Goal: Task Accomplishment & Management: Manage account settings

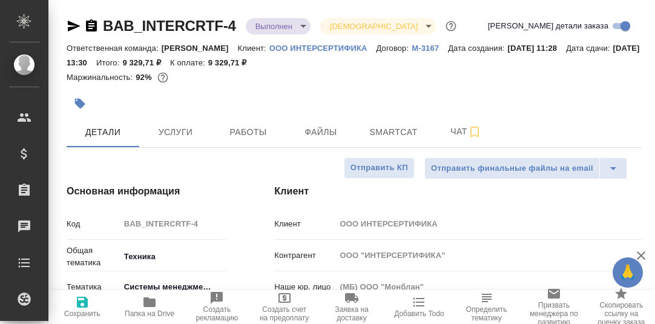
select select "RU"
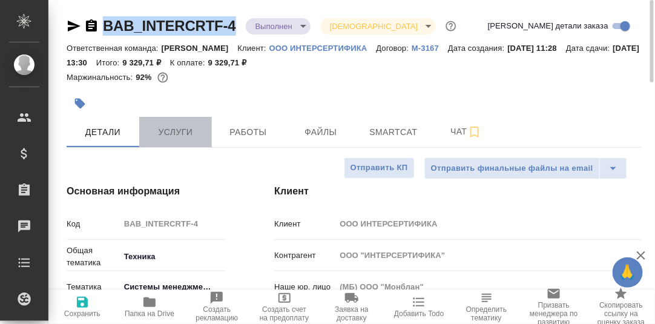
drag, startPoint x: 172, startPoint y: 134, endPoint x: 195, endPoint y: 135, distance: 23.6
click at [172, 131] on span "Услуги" at bounding box center [175, 132] width 58 height 15
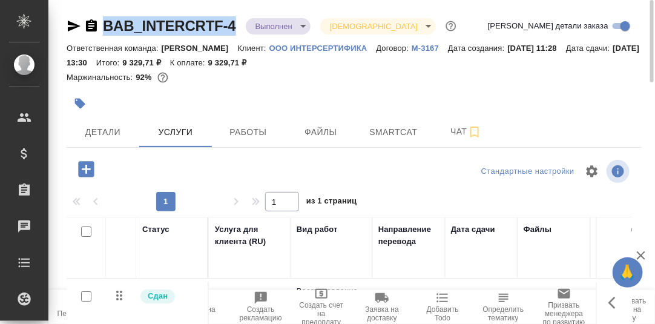
click at [83, 170] on icon "button" at bounding box center [86, 169] width 21 height 21
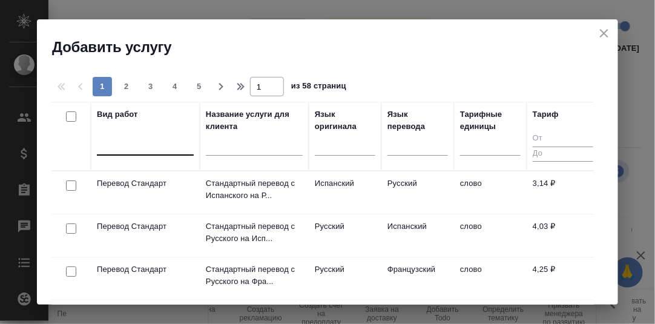
click at [129, 147] on div at bounding box center [145, 143] width 97 height 18
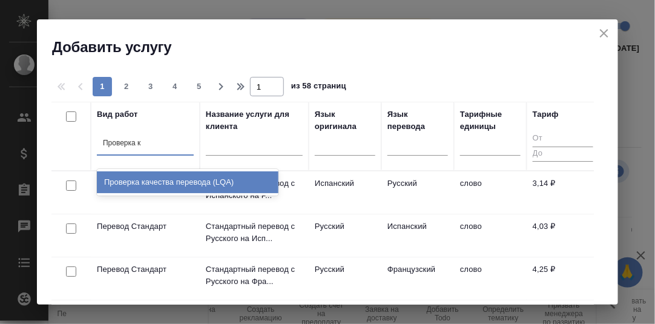
type input "Проверка ка"
click at [177, 180] on div "Проверка качества перевода (LQA)" at bounding box center [188, 182] width 182 height 22
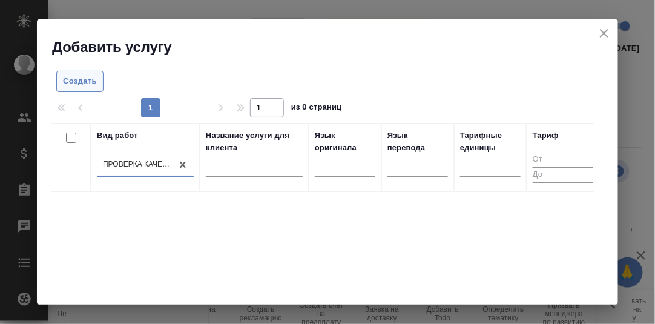
drag, startPoint x: 82, startPoint y: 82, endPoint x: 205, endPoint y: 133, distance: 132.2
click at [82, 82] on span "Создать" at bounding box center [80, 81] width 34 height 14
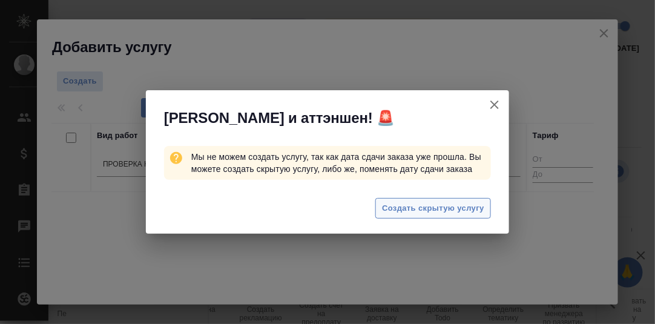
click at [405, 204] on span "Создать скрытую услугу" at bounding box center [433, 209] width 102 height 14
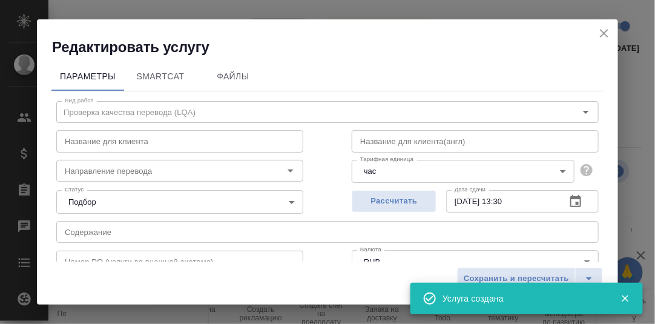
click at [572, 201] on icon "button" at bounding box center [575, 201] width 15 height 15
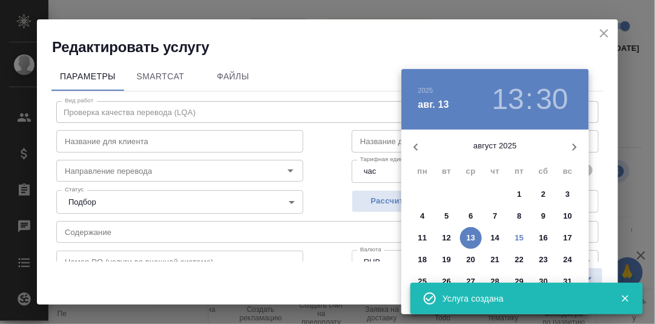
click at [625, 297] on icon "button" at bounding box center [624, 298] width 7 height 7
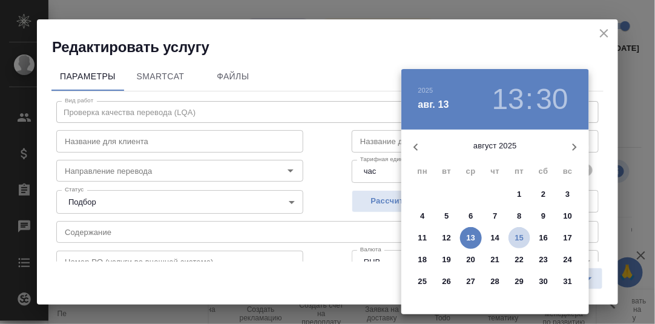
click at [521, 238] on p "15" at bounding box center [519, 238] width 9 height 12
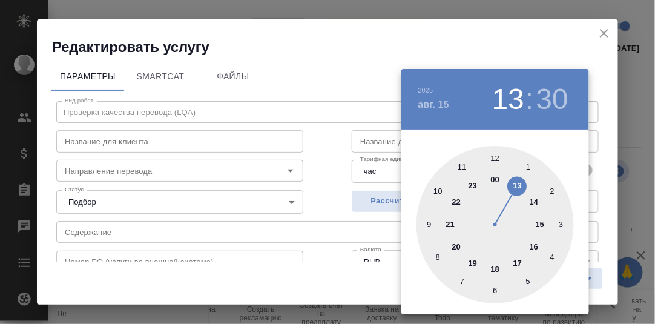
drag, startPoint x: 495, startPoint y: 267, endPoint x: 566, endPoint y: 245, distance: 74.3
click at [496, 267] on div at bounding box center [494, 224] width 157 height 157
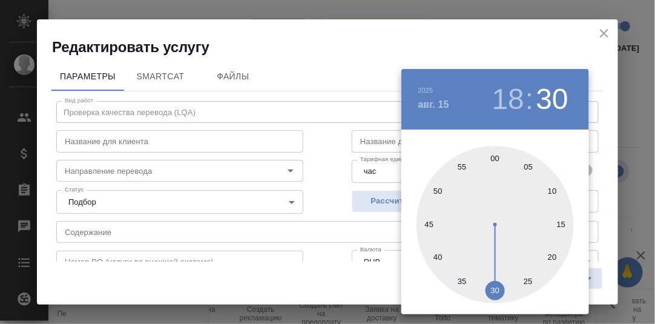
click at [495, 157] on div at bounding box center [494, 224] width 157 height 157
type input "[DATE] 18:00"
drag, startPoint x: 574, startPoint y: 157, endPoint x: 582, endPoint y: 159, distance: 8.1
click at [574, 157] on div "00 05 10 15 20 25 30 35 40 45 50 55" at bounding box center [495, 224] width 188 height 157
click at [320, 202] on div at bounding box center [327, 162] width 655 height 324
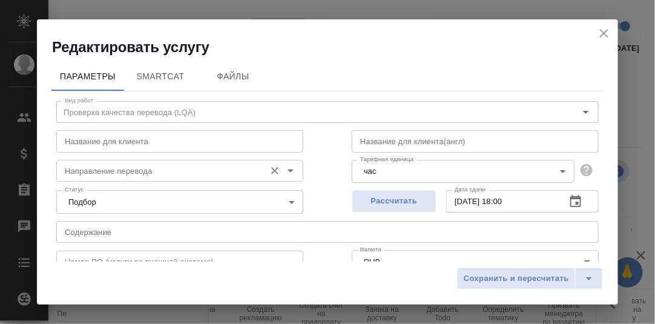
click at [139, 172] on input "Направление перевода" at bounding box center [159, 170] width 199 height 15
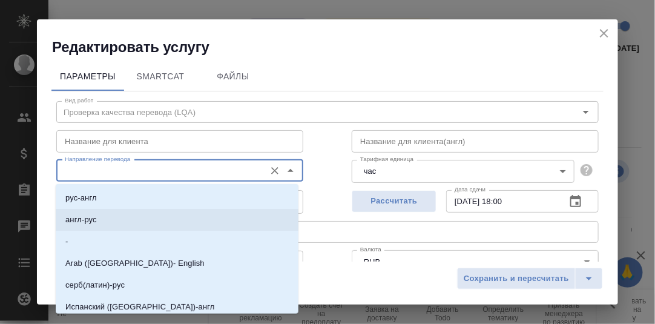
drag, startPoint x: 107, startPoint y: 221, endPoint x: 139, endPoint y: 223, distance: 32.7
click at [107, 221] on li "англ-рус" at bounding box center [177, 220] width 243 height 22
type input "англ-рус"
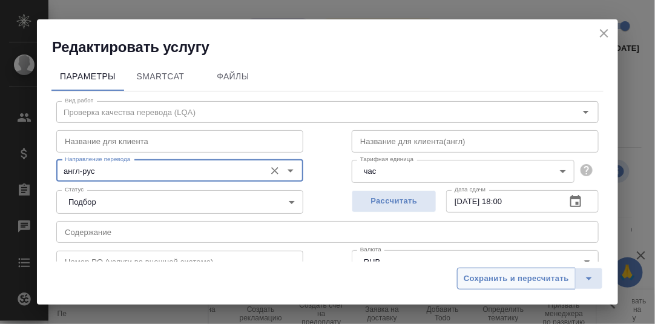
drag, startPoint x: 544, startPoint y: 280, endPoint x: 612, endPoint y: 312, distance: 75.8
click at [545, 280] on span "Сохранить и пересчитать" at bounding box center [516, 279] width 105 height 14
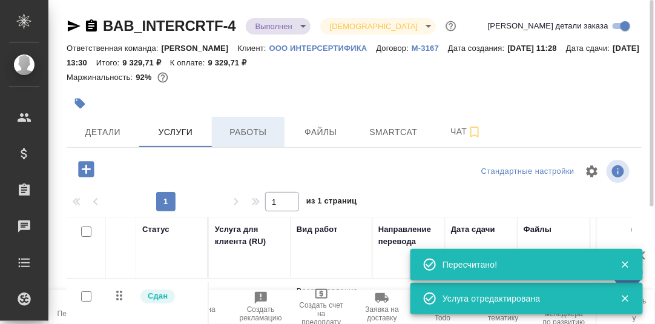
click at [245, 137] on span "Работы" at bounding box center [248, 132] width 58 height 15
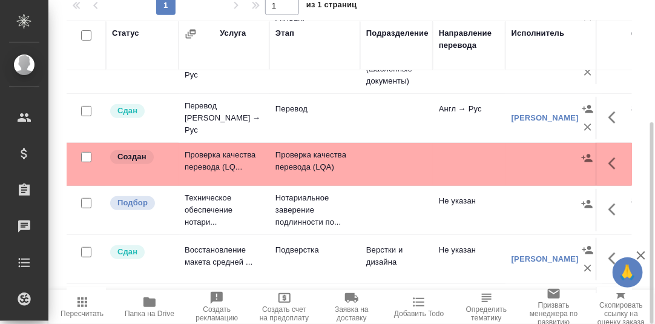
scroll to position [121, 0]
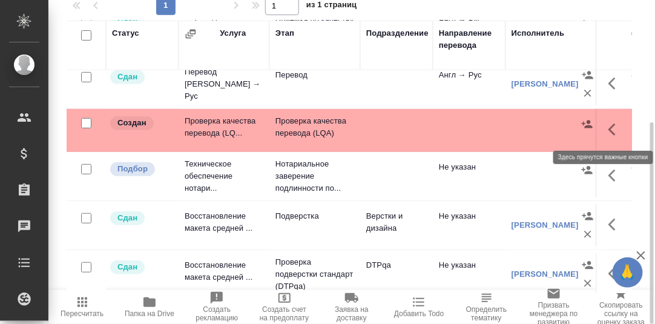
click at [608, 125] on icon "button" at bounding box center [615, 129] width 15 height 15
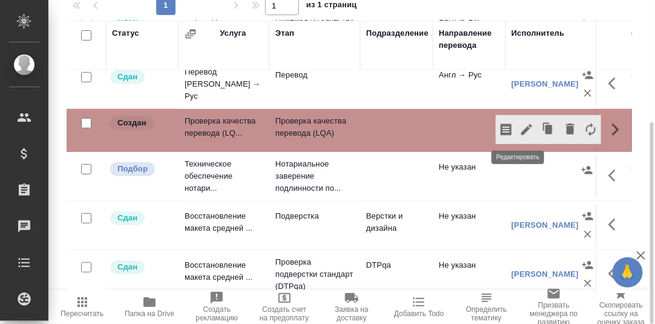
click at [521, 127] on icon "button" at bounding box center [526, 129] width 11 height 11
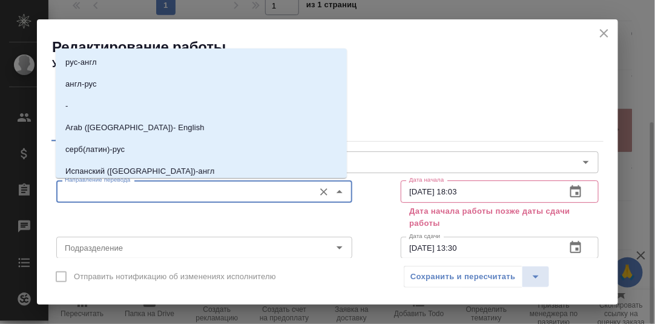
click at [154, 191] on input "Направление перевода" at bounding box center [184, 191] width 248 height 15
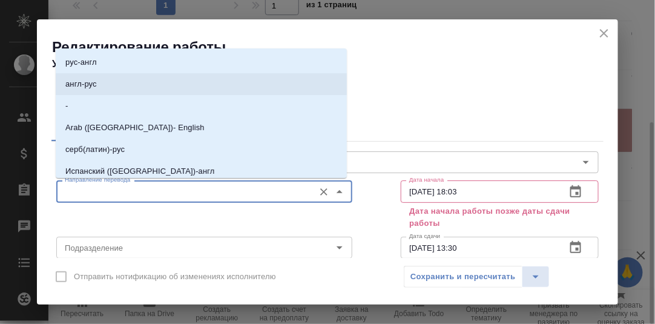
click at [105, 83] on li "англ-рус" at bounding box center [201, 84] width 291 height 22
type input "англ-рус"
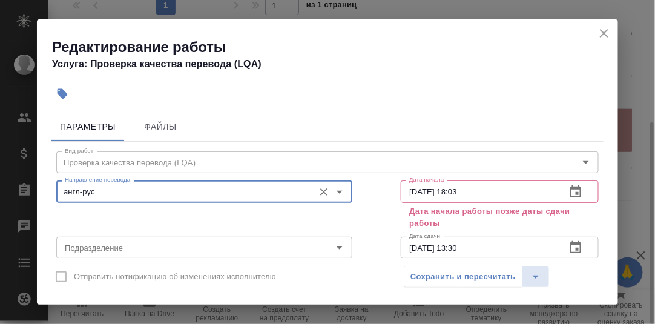
scroll to position [60, 0]
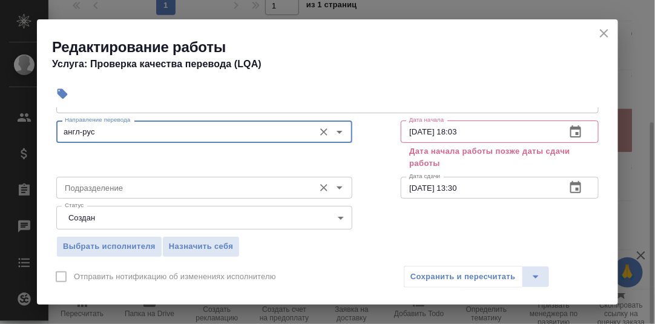
click at [117, 183] on input "Подразделение" at bounding box center [184, 187] width 248 height 15
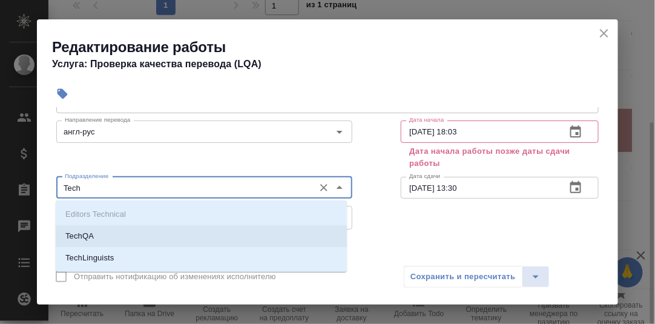
click at [85, 235] on p "TechQA" at bounding box center [79, 236] width 28 height 12
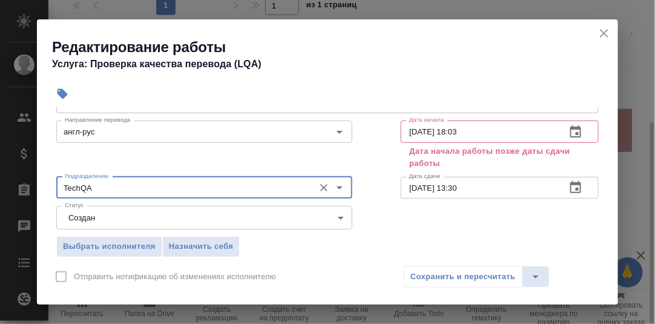
type input "TechQA"
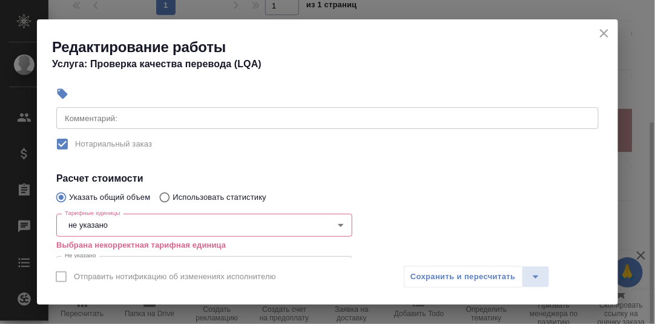
scroll to position [242, 0]
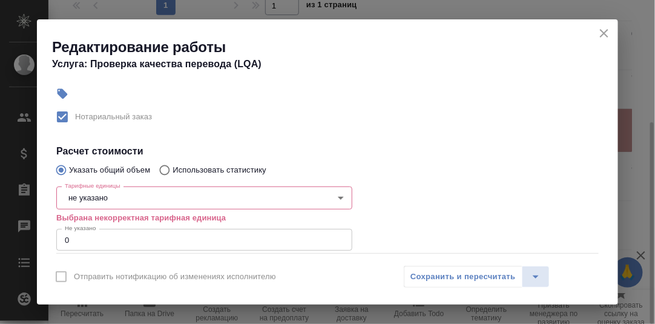
click at [122, 198] on body "🙏 .cls-1 fill:#fff; AWATERA [PERSON_NAME] d.rumyantseva Клиенты Спецификации За…" at bounding box center [327, 162] width 655 height 324
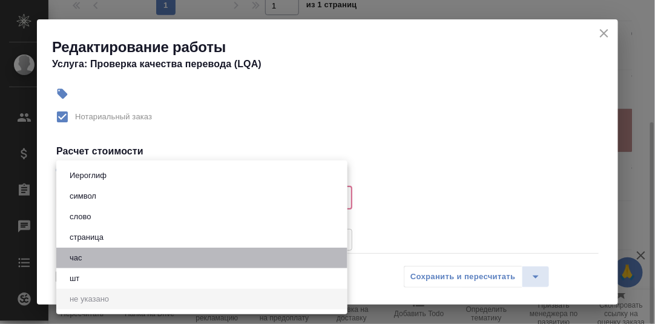
click at [87, 258] on li "час" at bounding box center [201, 258] width 291 height 21
type input "5a8b1489cc6b4906c91bfd93"
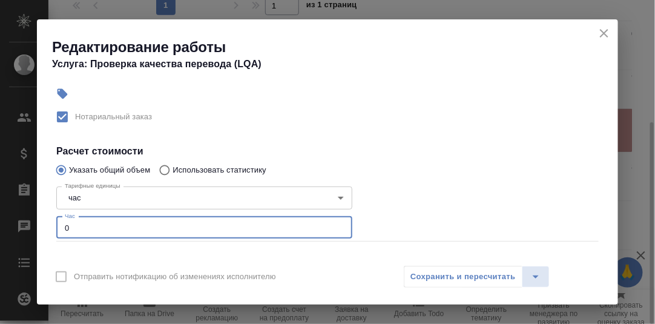
click at [70, 229] on input "0" at bounding box center [204, 228] width 296 height 22
type input "0.4"
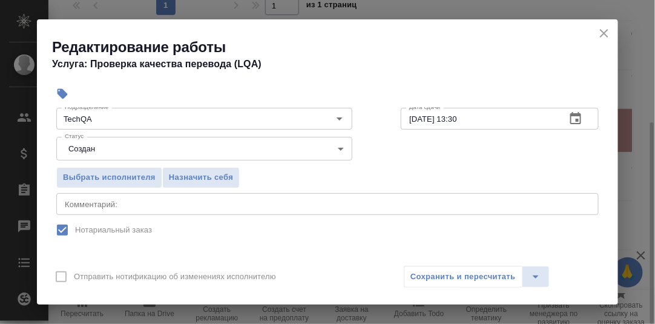
scroll to position [121, 0]
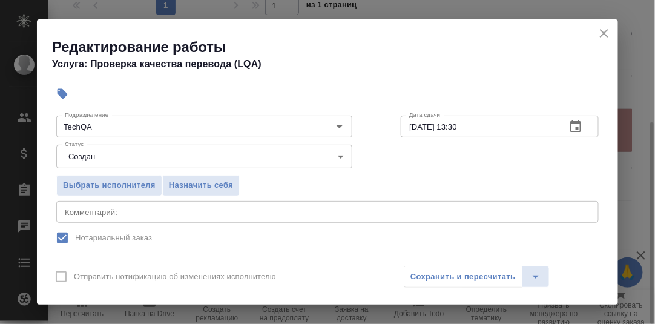
click at [114, 213] on textarea at bounding box center [327, 211] width 525 height 9
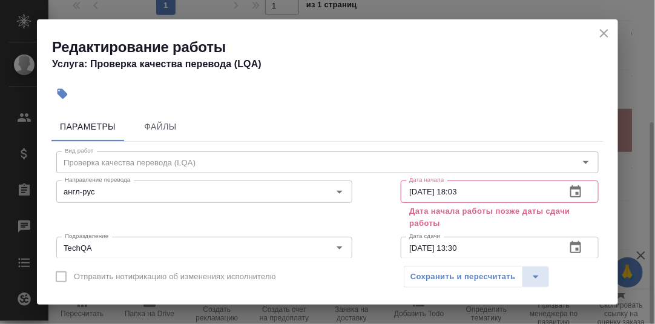
scroll to position [0, 0]
type textarea "Проверка [PERSON_NAME]"
click at [568, 194] on icon "button" at bounding box center [575, 192] width 15 height 15
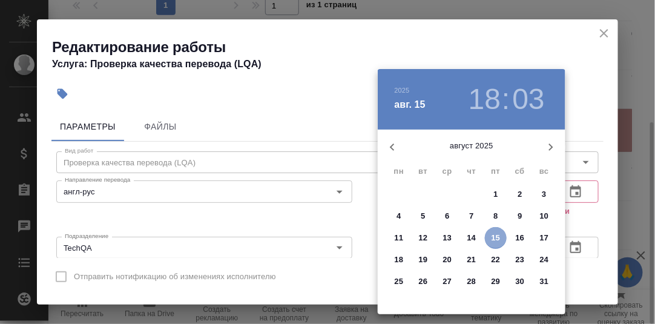
click at [496, 236] on p "15" at bounding box center [495, 238] width 9 height 12
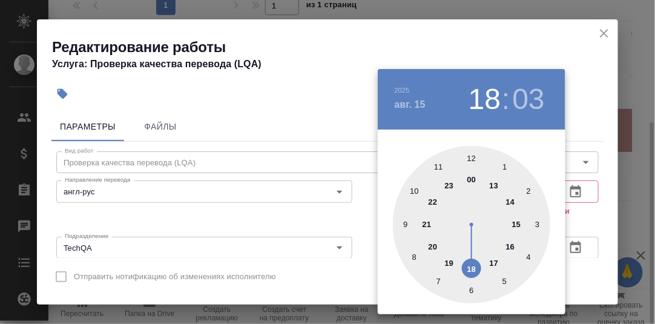
click at [496, 265] on div at bounding box center [471, 224] width 157 height 157
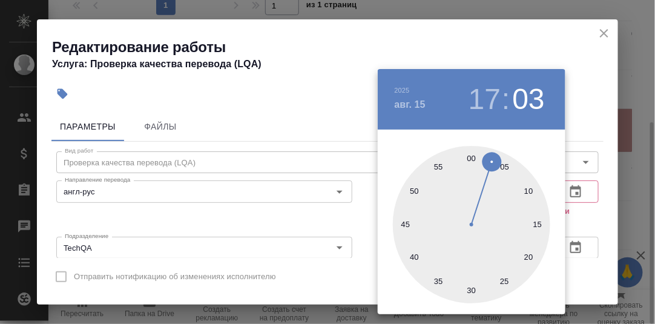
drag, startPoint x: 472, startPoint y: 158, endPoint x: 526, endPoint y: 174, distance: 56.7
click at [474, 159] on div at bounding box center [471, 224] width 157 height 157
type input "[DATE] 17:00"
click at [583, 215] on div at bounding box center [327, 162] width 655 height 324
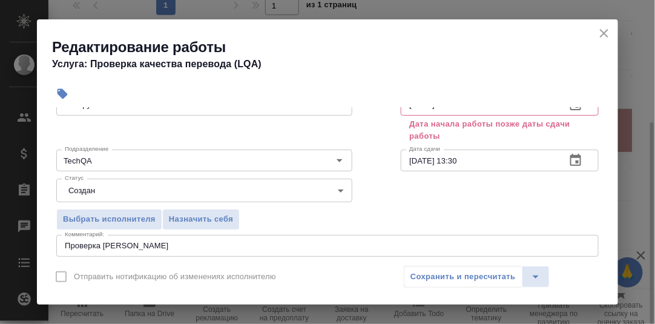
scroll to position [121, 0]
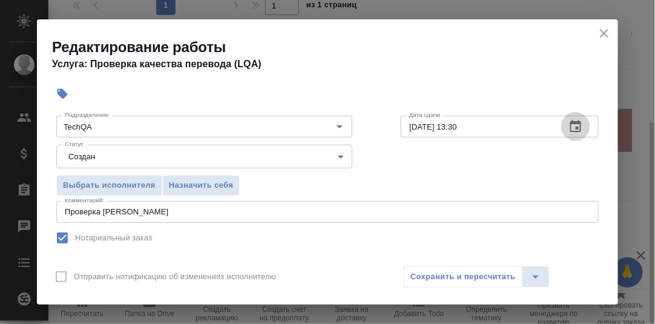
click at [570, 123] on icon "button" at bounding box center [575, 126] width 11 height 12
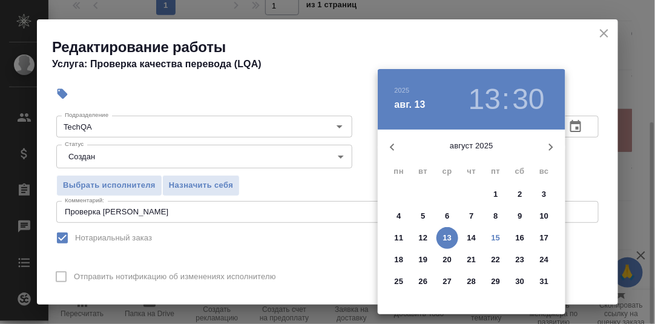
click at [496, 238] on p "15" at bounding box center [495, 238] width 9 height 12
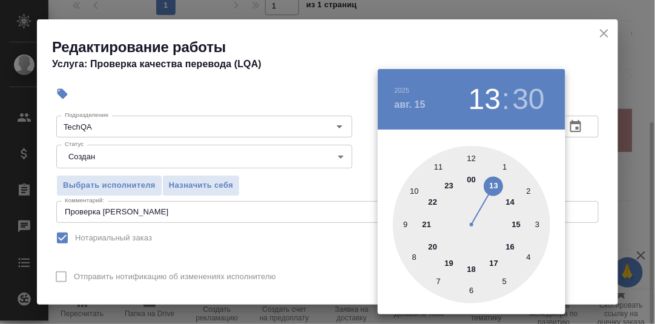
click at [473, 271] on div at bounding box center [471, 224] width 157 height 157
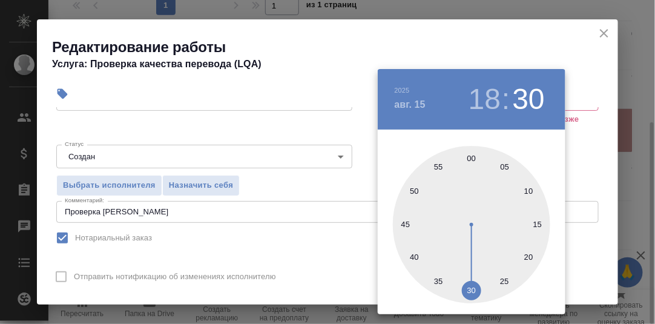
click at [471, 157] on div at bounding box center [471, 224] width 157 height 157
type input "[DATE] 18:00"
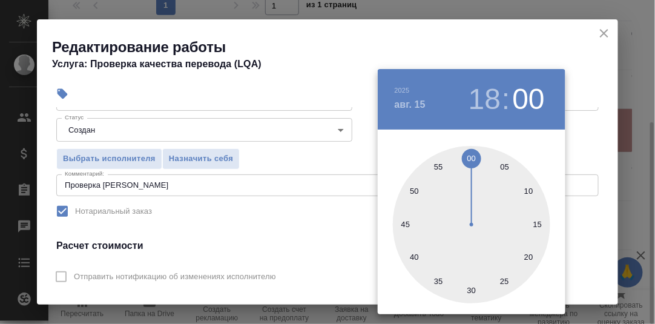
click at [585, 145] on div at bounding box center [327, 162] width 655 height 324
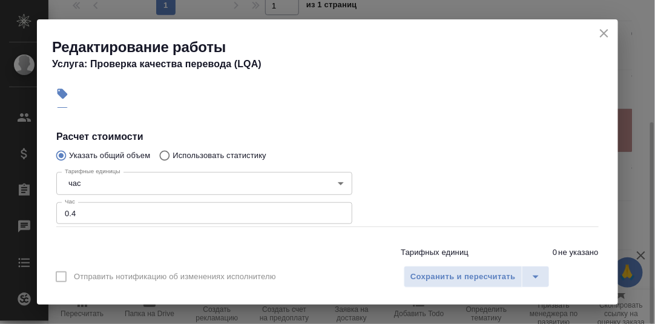
scroll to position [271, 0]
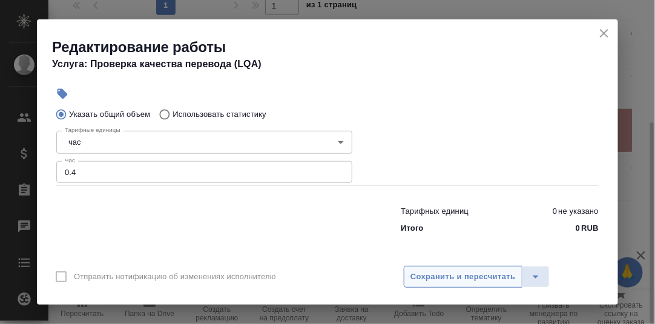
drag, startPoint x: 473, startPoint y: 276, endPoint x: 481, endPoint y: 268, distance: 11.6
click at [473, 275] on span "Сохранить и пересчитать" at bounding box center [462, 277] width 105 height 14
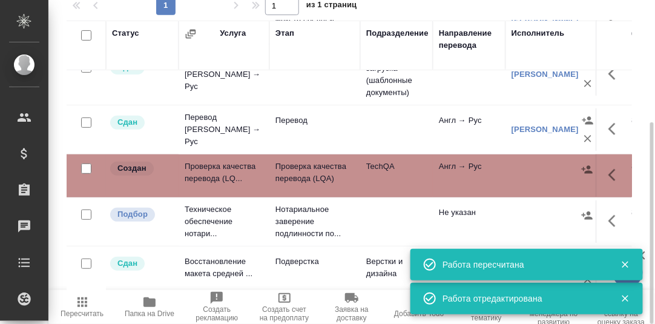
scroll to position [60, 0]
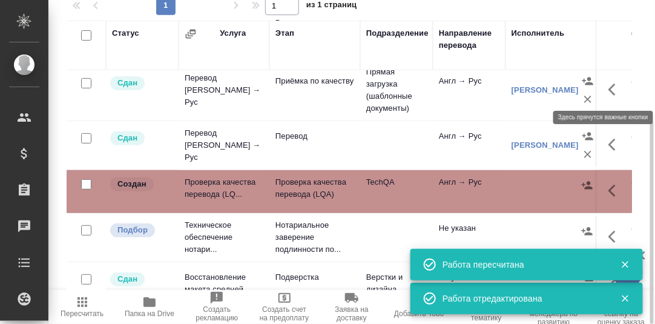
click at [608, 87] on icon "button" at bounding box center [611, 90] width 7 height 12
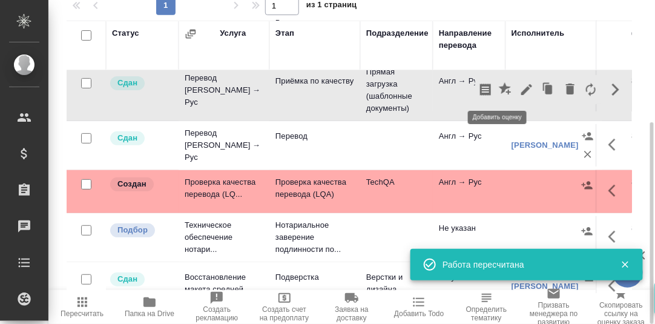
click at [499, 89] on icon "button" at bounding box center [505, 88] width 12 height 12
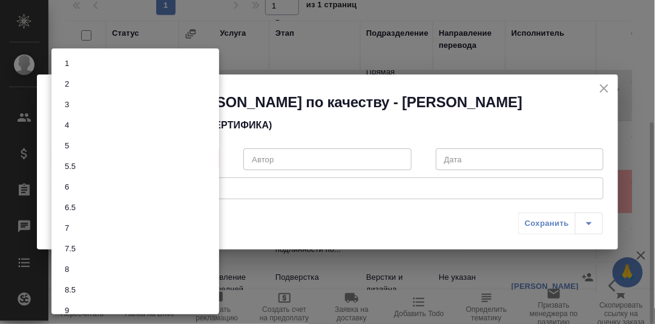
click at [206, 160] on body "🙏 .cls-1 fill:#fff; AWATERA [PERSON_NAME] d.rumyantseva Клиенты Спецификации За…" at bounding box center [327, 162] width 655 height 324
click at [79, 268] on li "8" at bounding box center [135, 269] width 168 height 21
type input "8"
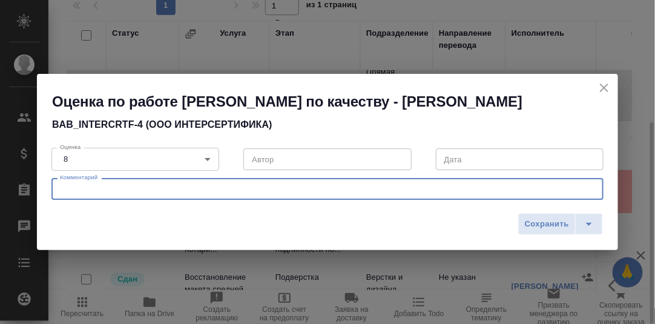
click at [100, 185] on textarea at bounding box center [327, 189] width 535 height 9
type textarea "Обнаружилась ошибка в колонтитуле"
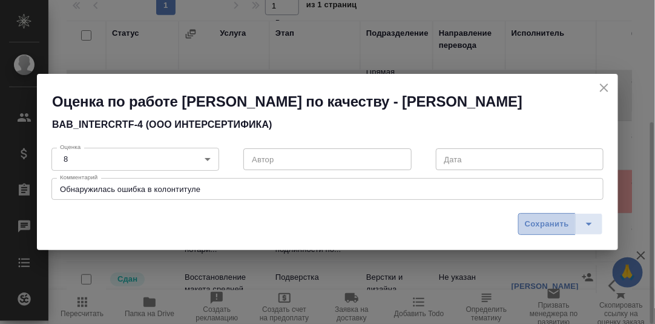
click at [539, 224] on span "Сохранить" at bounding box center [547, 224] width 44 height 14
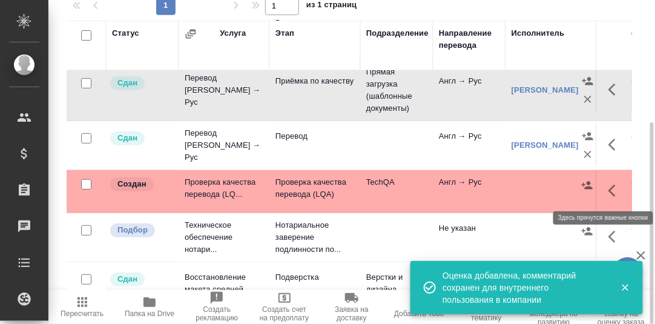
click at [608, 192] on icon "button" at bounding box center [615, 190] width 15 height 15
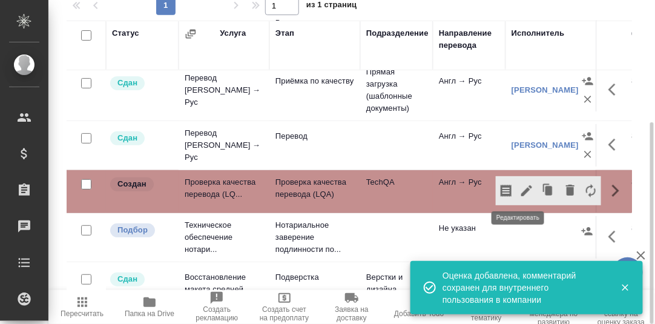
click at [519, 193] on icon "button" at bounding box center [526, 190] width 15 height 15
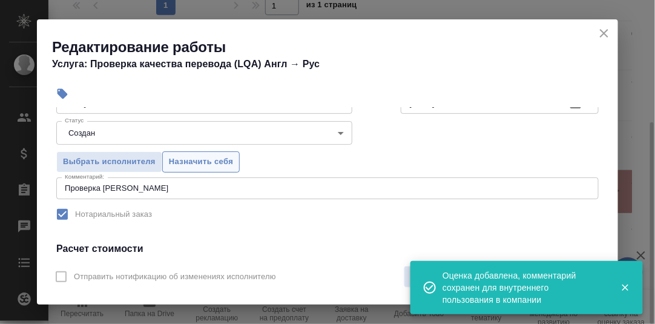
scroll to position [121, 0]
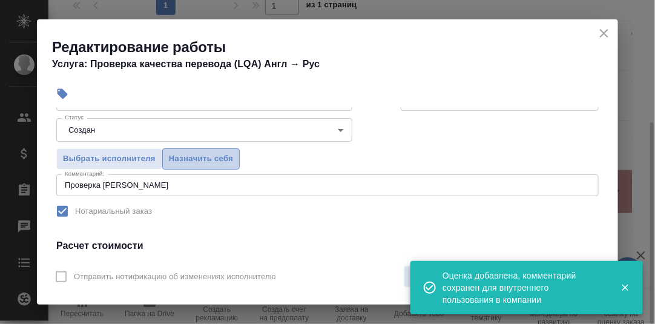
click at [208, 156] on span "Назначить себя" at bounding box center [201, 159] width 64 height 14
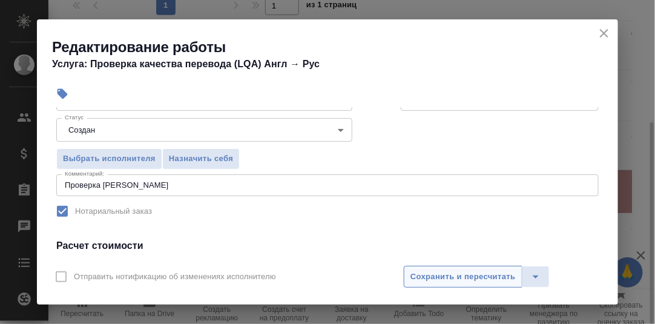
click at [485, 279] on span "Сохранить и пересчитать" at bounding box center [462, 277] width 105 height 14
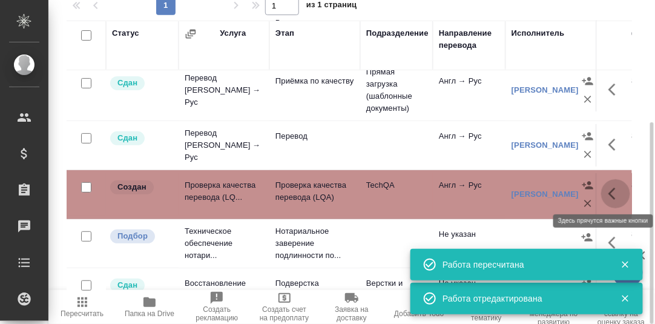
click at [608, 193] on icon "button" at bounding box center [615, 193] width 15 height 15
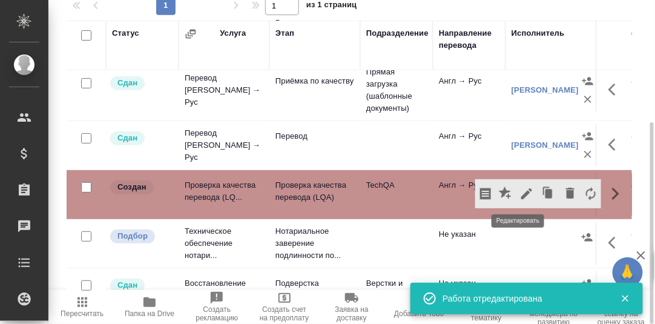
click at [519, 194] on icon "button" at bounding box center [526, 193] width 15 height 15
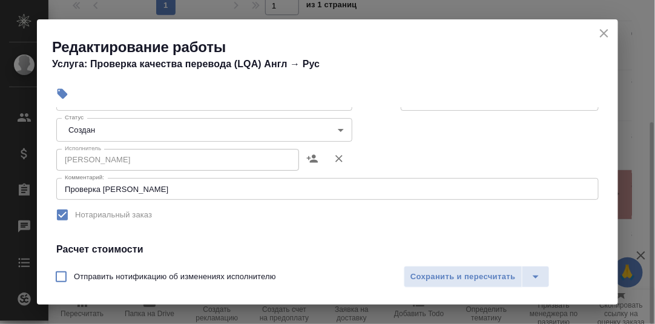
click at [329, 129] on body "🙏 .cls-1 fill:#fff; AWATERA [PERSON_NAME] d.rumyantseva Клиенты Спецификации За…" at bounding box center [327, 162] width 655 height 324
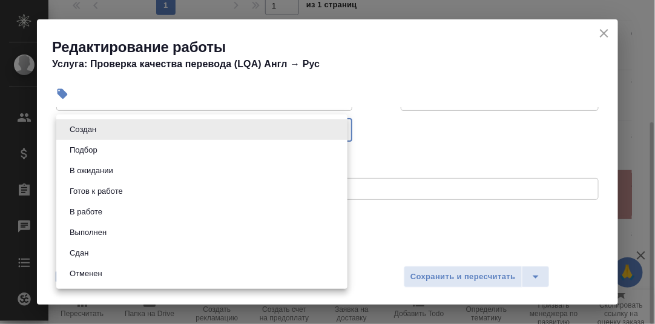
click at [94, 252] on li "Сдан" at bounding box center [201, 253] width 291 height 21
type input "closed"
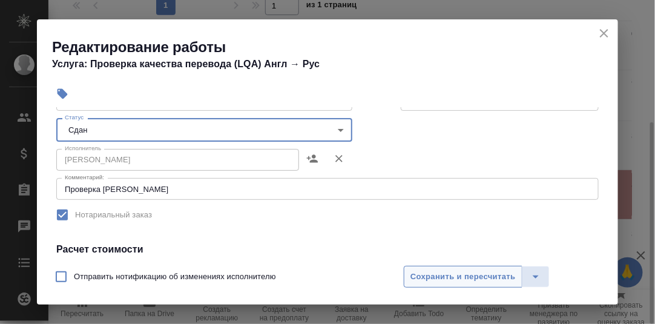
click at [435, 279] on span "Сохранить и пересчитать" at bounding box center [462, 277] width 105 height 14
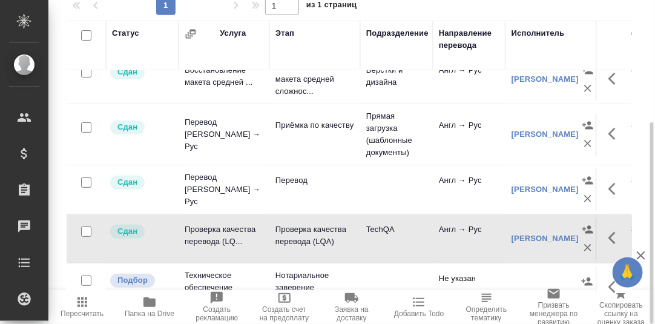
scroll to position [0, 0]
